Goal: Task Accomplishment & Management: Use online tool/utility

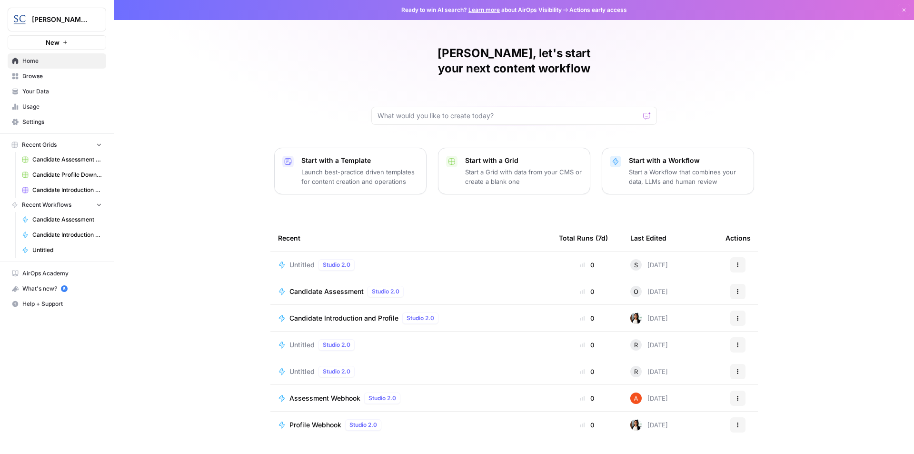
click at [359, 313] on span "Candidate Introduction and Profile" at bounding box center [343, 318] width 109 height 10
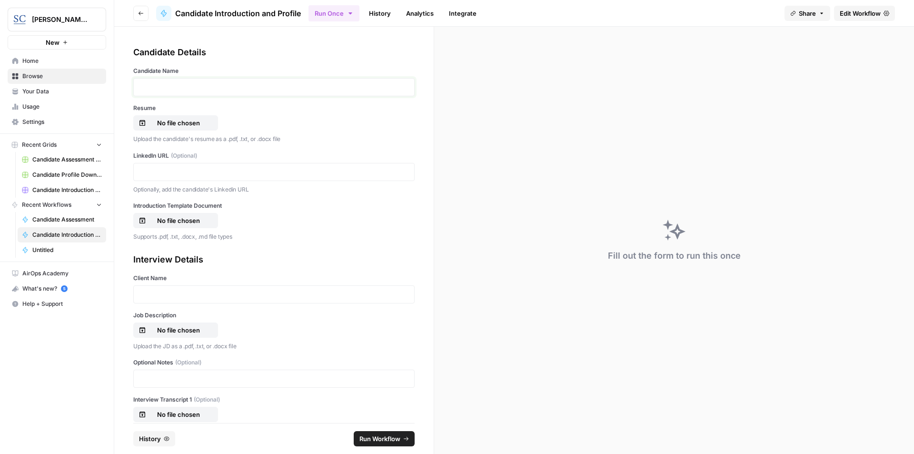
click at [181, 90] on p at bounding box center [274, 87] width 269 height 10
click at [184, 87] on p "******" at bounding box center [271, 87] width 262 height 10
click at [177, 126] on p "No file chosen" at bounding box center [178, 123] width 61 height 10
click at [200, 168] on p at bounding box center [274, 172] width 269 height 10
click at [166, 218] on p "No file chosen" at bounding box center [178, 221] width 61 height 10
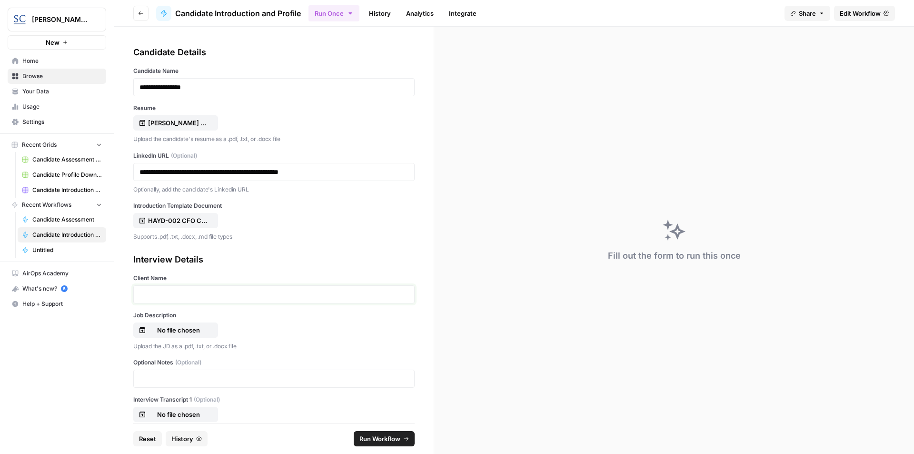
click at [190, 293] on p at bounding box center [274, 294] width 269 height 10
click at [191, 333] on p "No file chosen" at bounding box center [178, 330] width 61 height 10
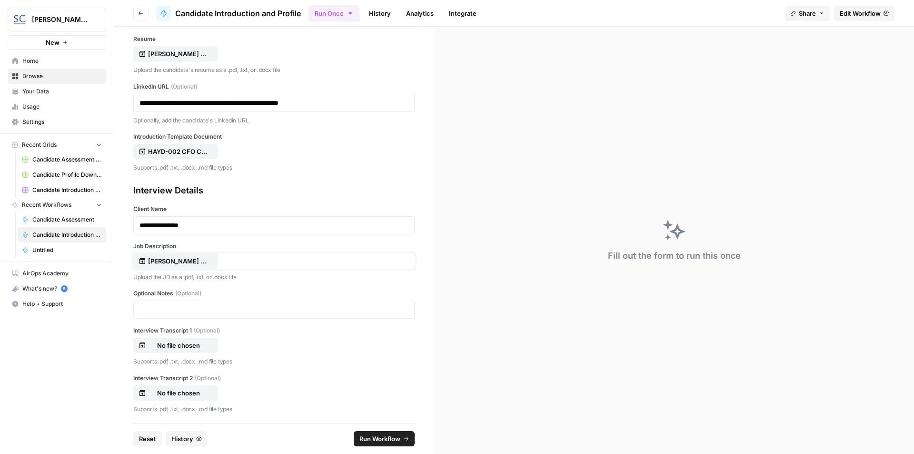
scroll to position [71, 0]
click at [373, 439] on span "Run Workflow" at bounding box center [379, 439] width 41 height 10
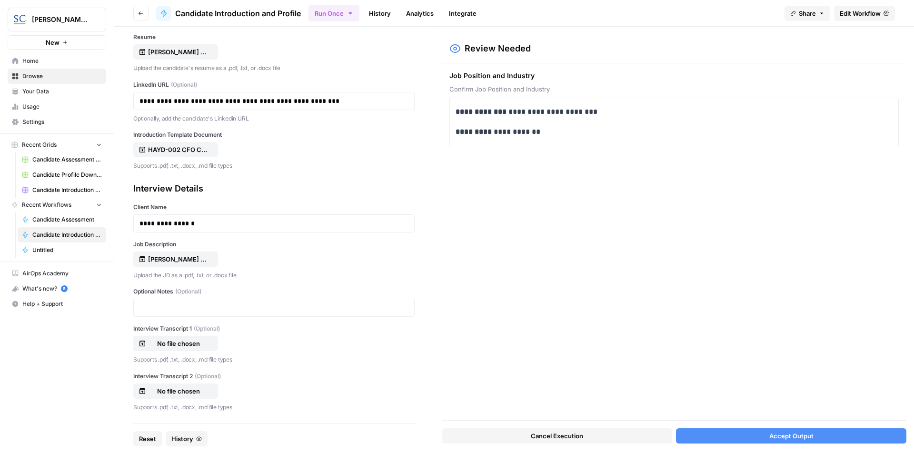
click at [808, 435] on span "Accept Output" at bounding box center [791, 436] width 44 height 10
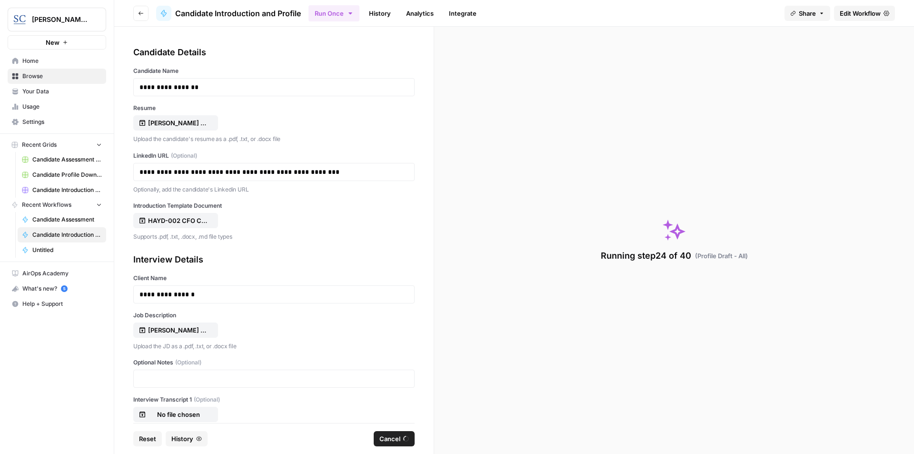
scroll to position [71, 0]
